Goal: Browse casually: Explore the website without a specific task or goal

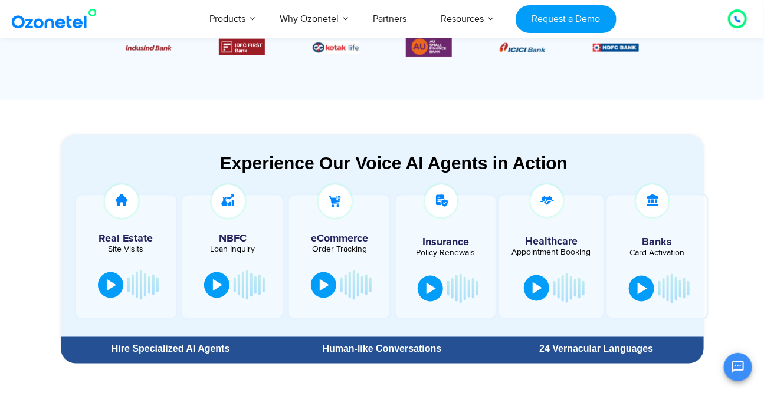
scroll to position [366, 0]
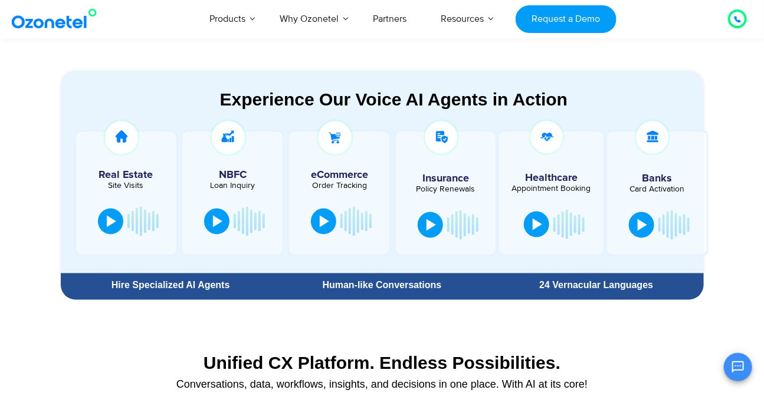
scroll to position [602, 0]
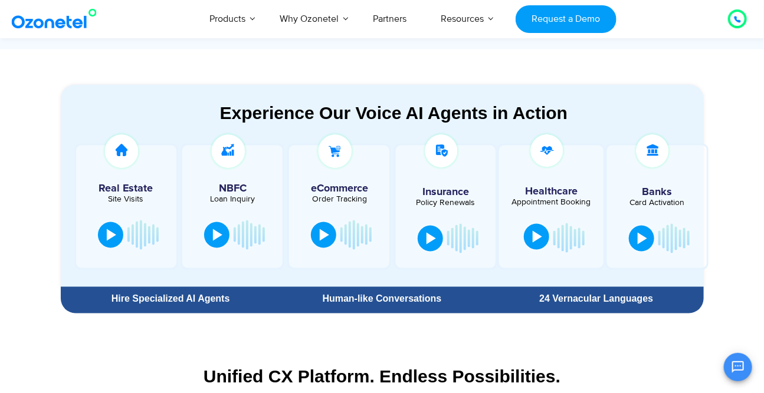
click at [537, 234] on div at bounding box center [537, 237] width 9 height 12
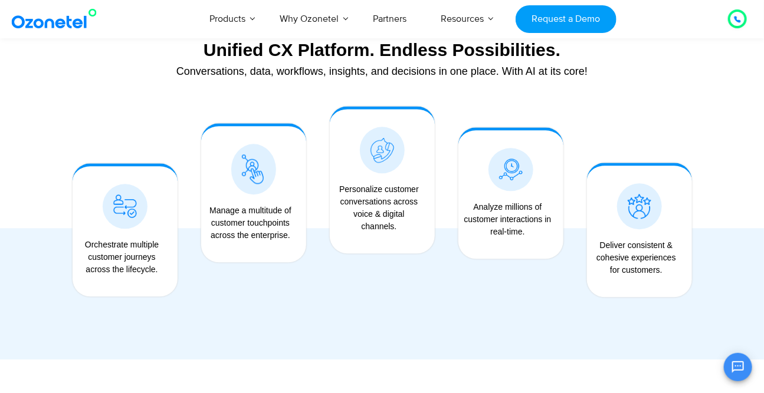
scroll to position [1107, 0]
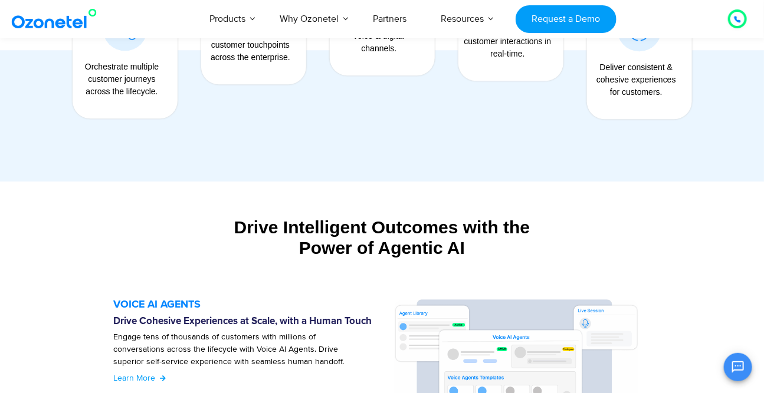
drag, startPoint x: 377, startPoint y: 248, endPoint x: 468, endPoint y: 248, distance: 90.8
click at [468, 248] on div "Drive Intelligent Outcomes with the Power of Agentic AI" at bounding box center [382, 237] width 643 height 41
click at [129, 303] on h5 "VOICE AI AGENTS" at bounding box center [248, 305] width 268 height 11
click at [127, 303] on h5 "VOICE AI AGENTS" at bounding box center [248, 305] width 268 height 11
click at [123, 303] on h5 "VOICE AI AGENTS" at bounding box center [248, 305] width 268 height 11
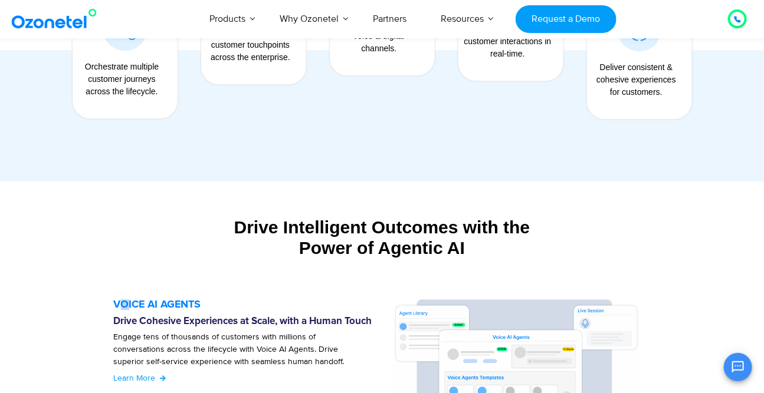
click at [124, 303] on h5 "VOICE AI AGENTS" at bounding box center [248, 305] width 268 height 11
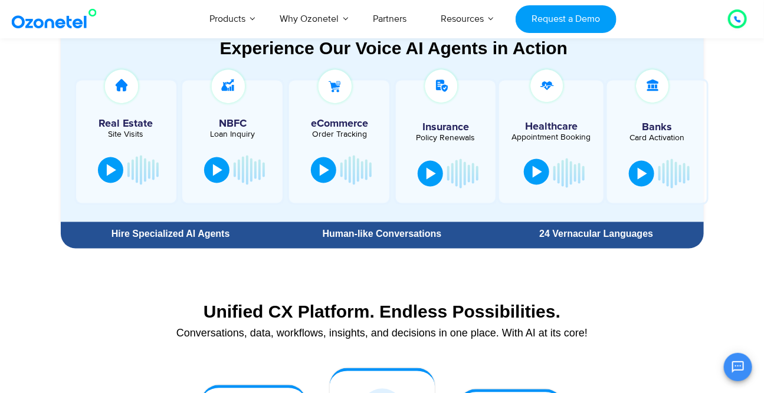
scroll to position [675, 0]
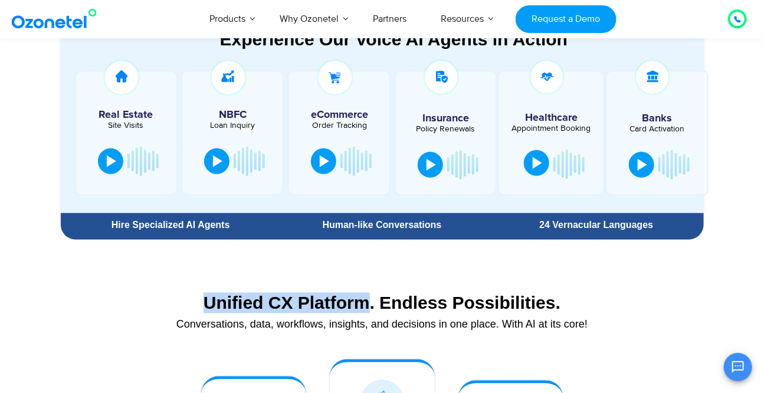
drag, startPoint x: 206, startPoint y: 300, endPoint x: 368, endPoint y: 307, distance: 161.2
click at [368, 307] on div "Unified CX Platform. Endless Possibilities." at bounding box center [382, 303] width 631 height 21
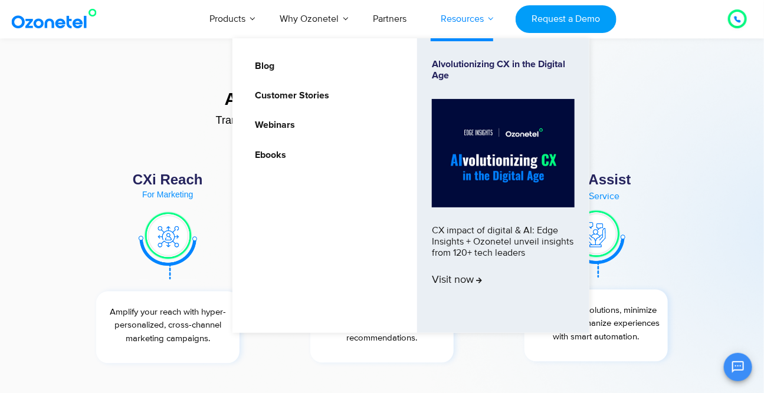
scroll to position [3864, 0]
